Goal: Use online tool/utility: Utilize a website feature to perform a specific function

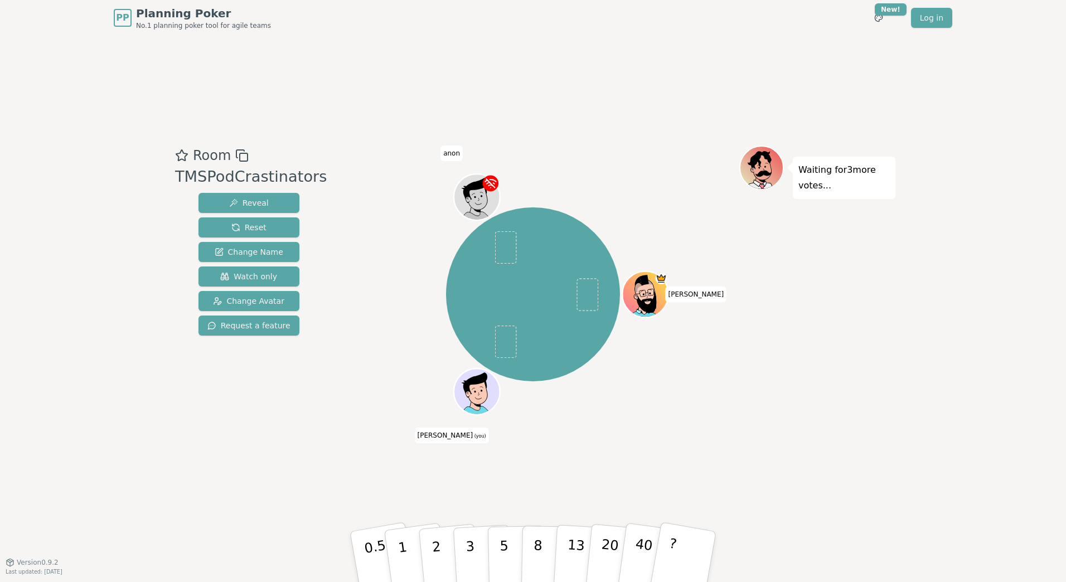
click at [466, 406] on div at bounding box center [478, 406] width 45 height 40
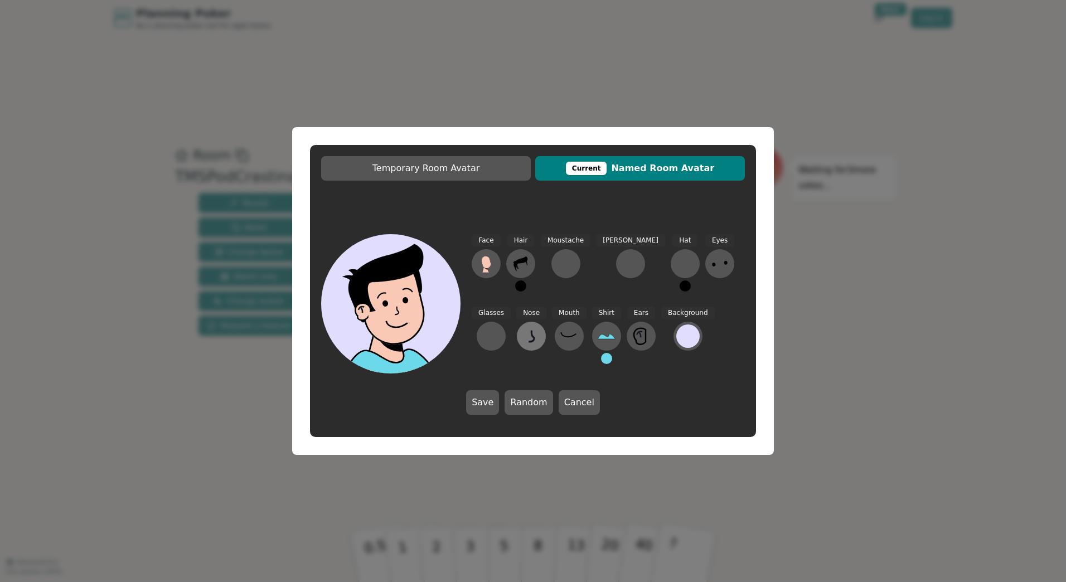
click at [528, 334] on icon at bounding box center [531, 335] width 6 height 11
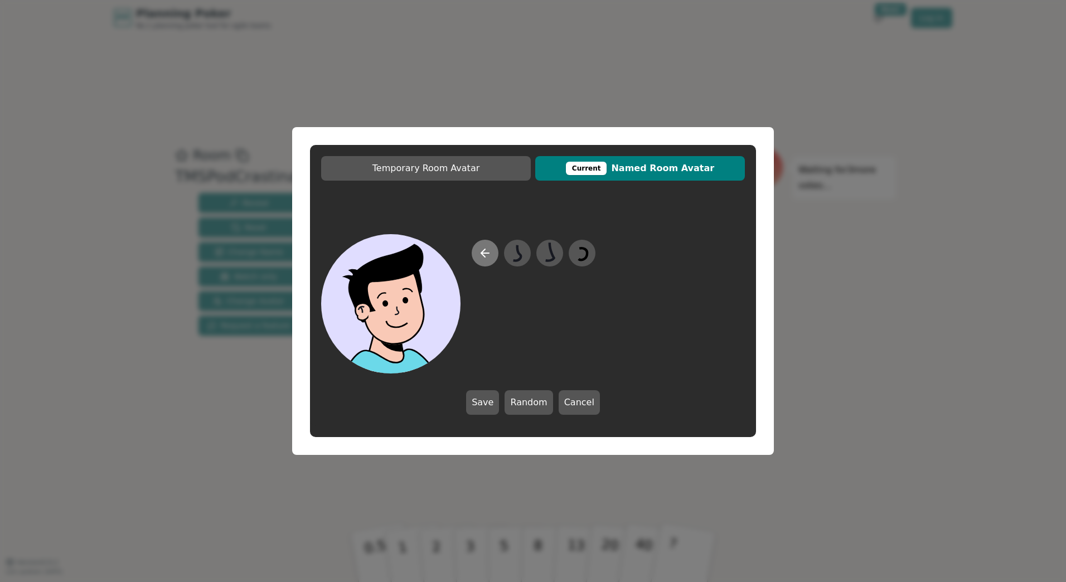
click at [475, 250] on button at bounding box center [484, 253] width 27 height 27
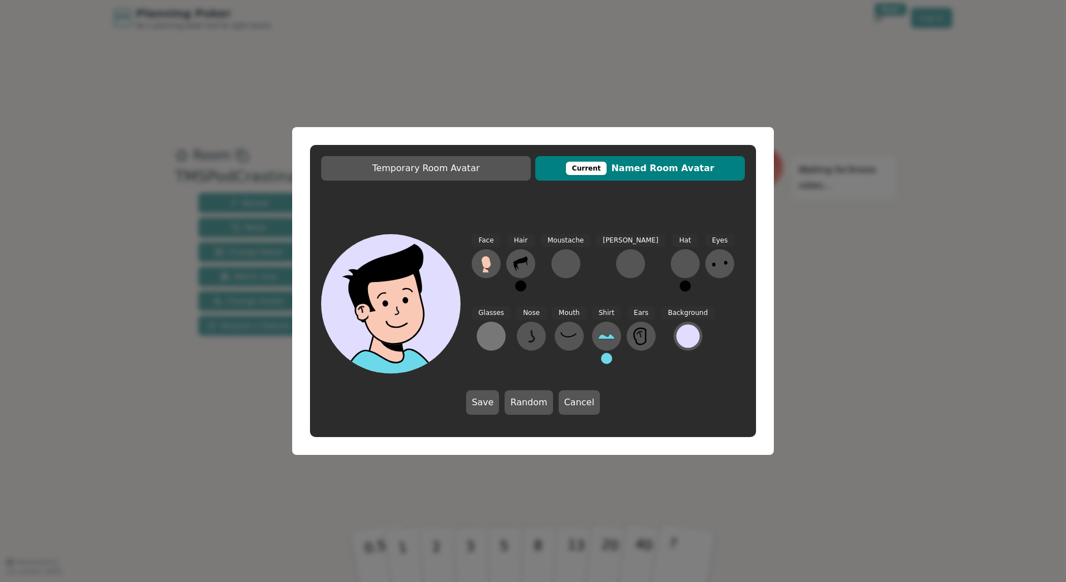
click at [500, 327] on div at bounding box center [491, 336] width 18 height 18
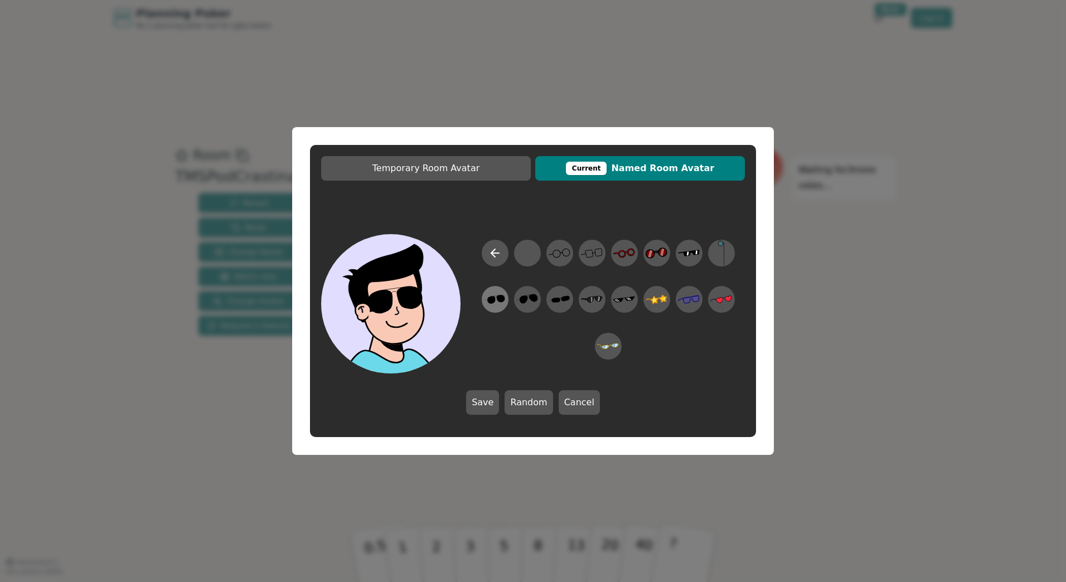
click at [503, 300] on icon at bounding box center [501, 298] width 8 height 7
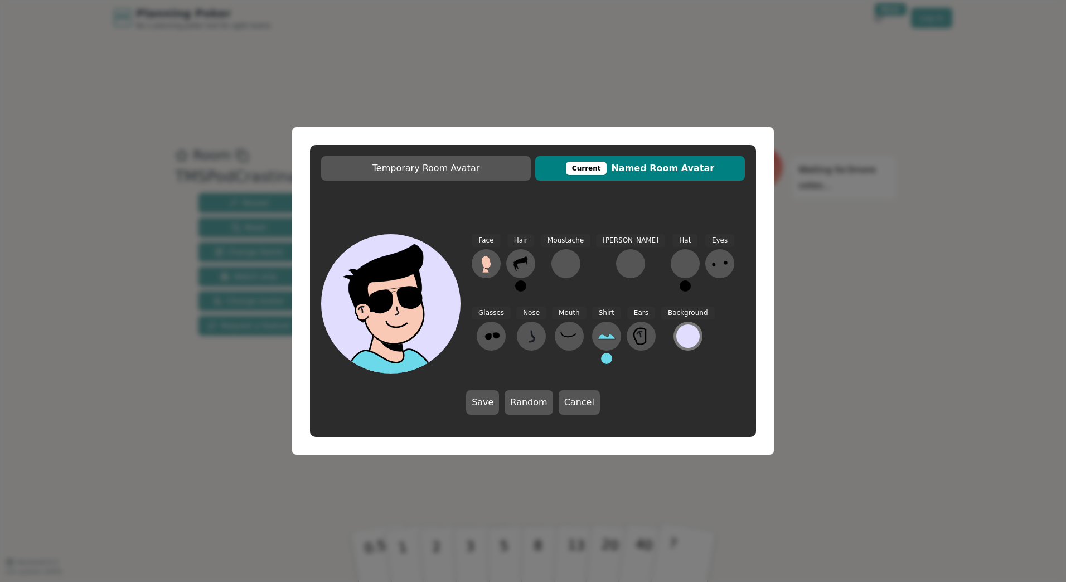
click at [676, 334] on div at bounding box center [687, 335] width 23 height 23
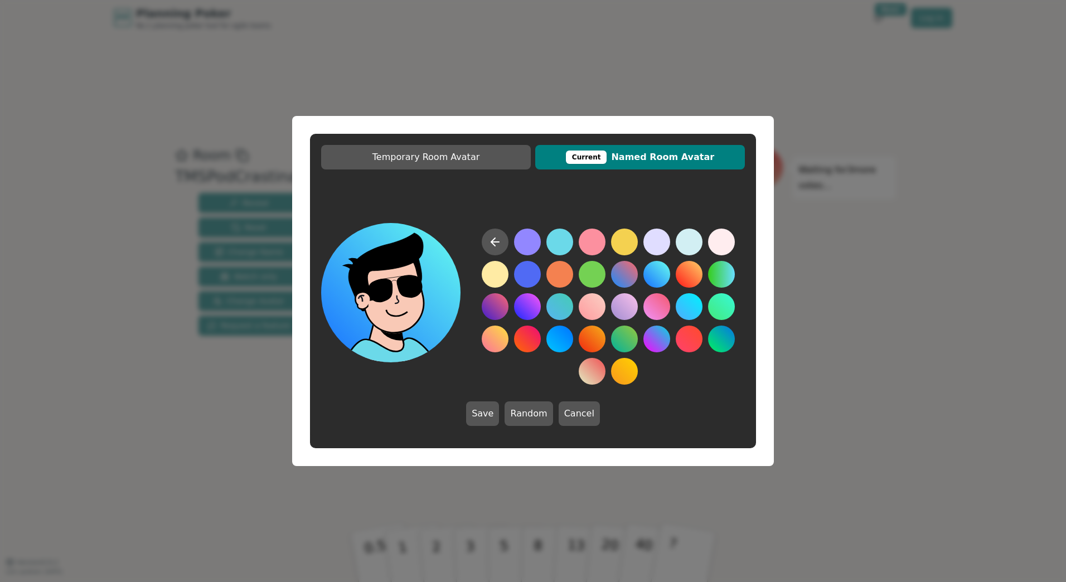
click at [660, 278] on button at bounding box center [656, 274] width 27 height 27
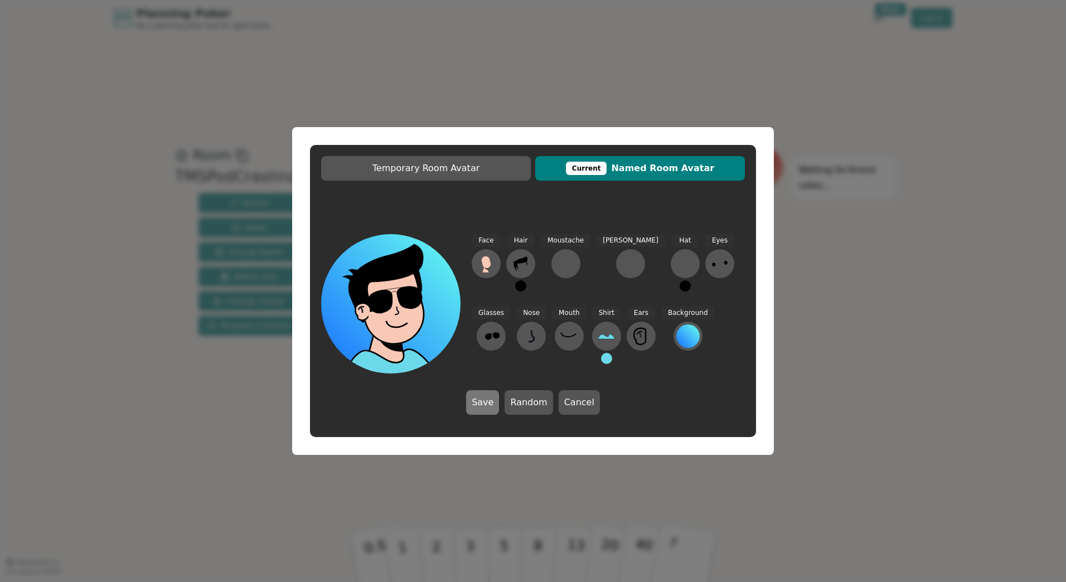
click at [493, 403] on button "Save" at bounding box center [482, 402] width 33 height 25
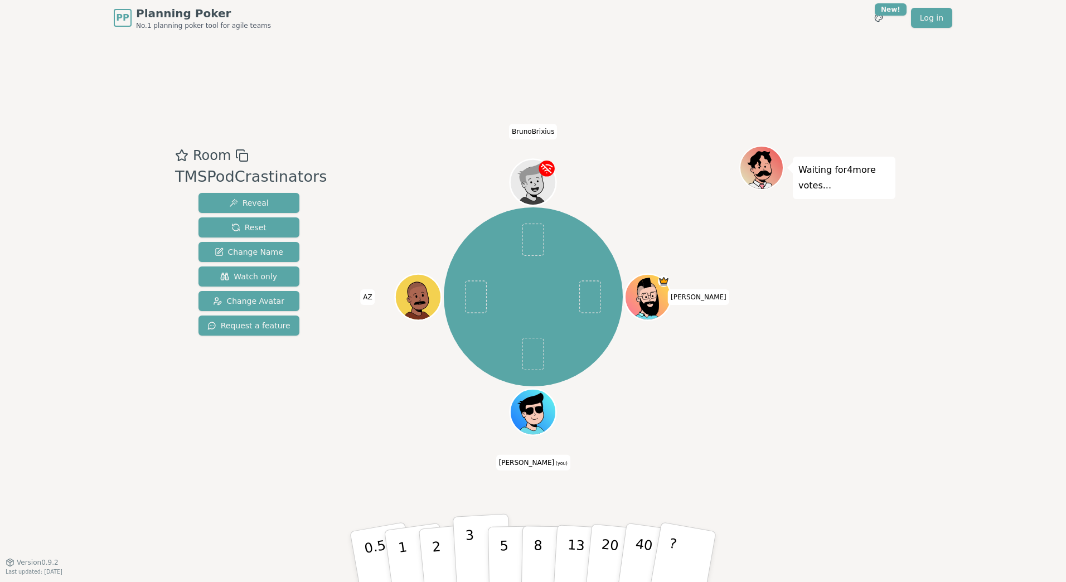
click at [471, 553] on p "3" at bounding box center [471, 557] width 12 height 61
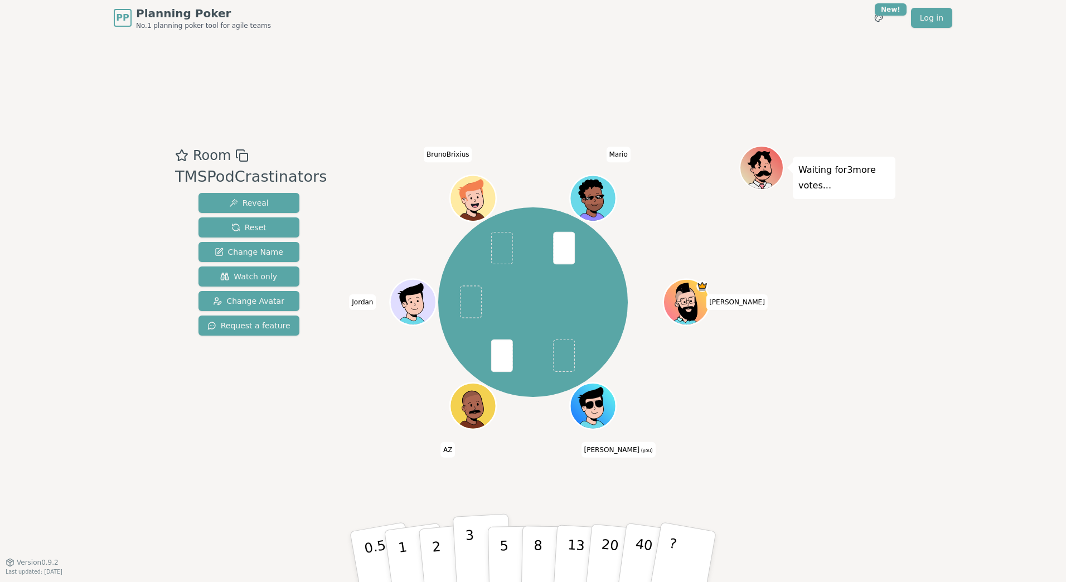
click at [461, 549] on button "3" at bounding box center [483, 556] width 61 height 87
